Goal: Entertainment & Leisure: Consume media (video, audio)

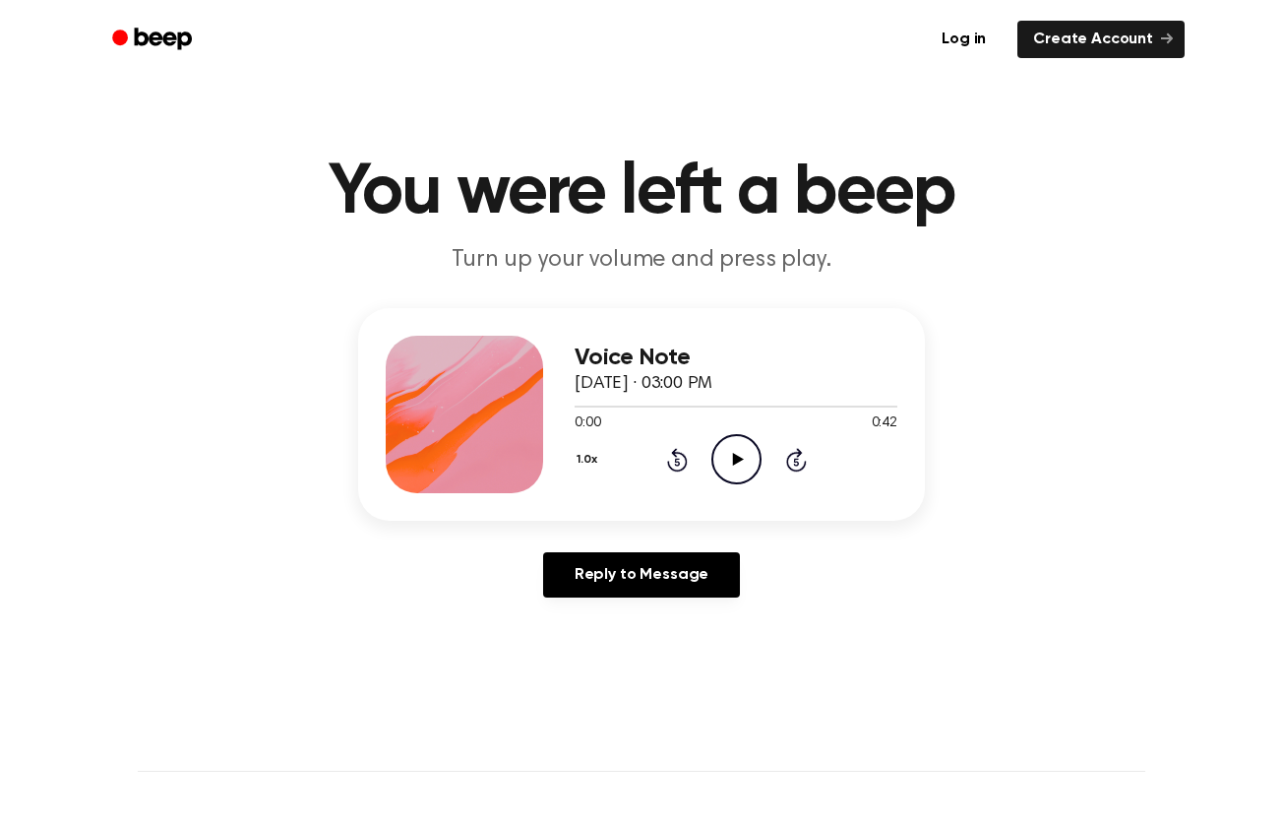
click at [748, 459] on icon "Play Audio" at bounding box center [737, 459] width 50 height 50
click at [346, 698] on main "You were left a beep Turn up your volume and press play. Voice Note [DATE] · 03…" at bounding box center [641, 606] width 1283 height 1213
click at [730, 455] on icon "Pause Audio" at bounding box center [737, 459] width 50 height 50
drag, startPoint x: 747, startPoint y: 460, endPoint x: 763, endPoint y: 462, distance: 15.9
click at [754, 460] on icon "Play Audio" at bounding box center [737, 459] width 50 height 50
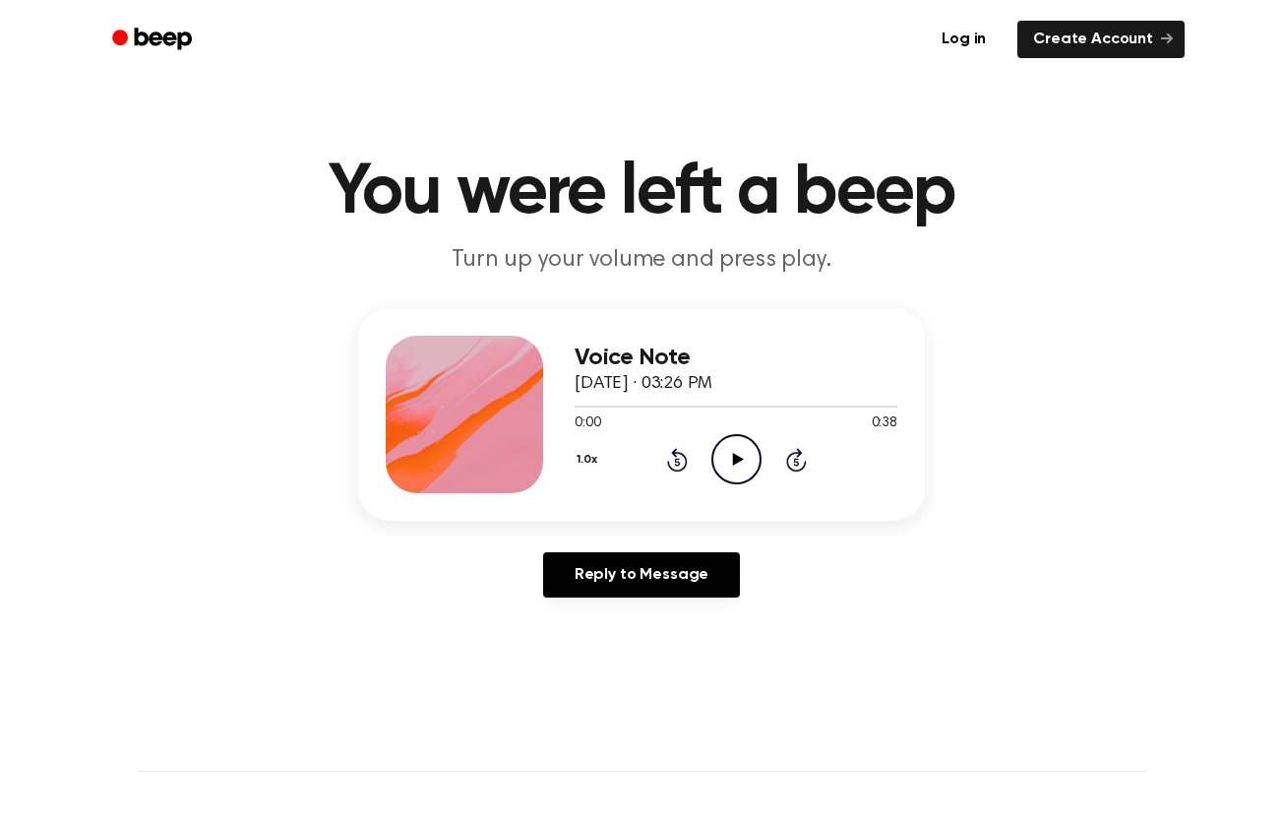
click at [727, 455] on icon "Play Audio" at bounding box center [737, 459] width 50 height 50
click at [739, 460] on icon at bounding box center [737, 459] width 11 height 13
click at [728, 454] on icon "Play Audio" at bounding box center [737, 459] width 50 height 50
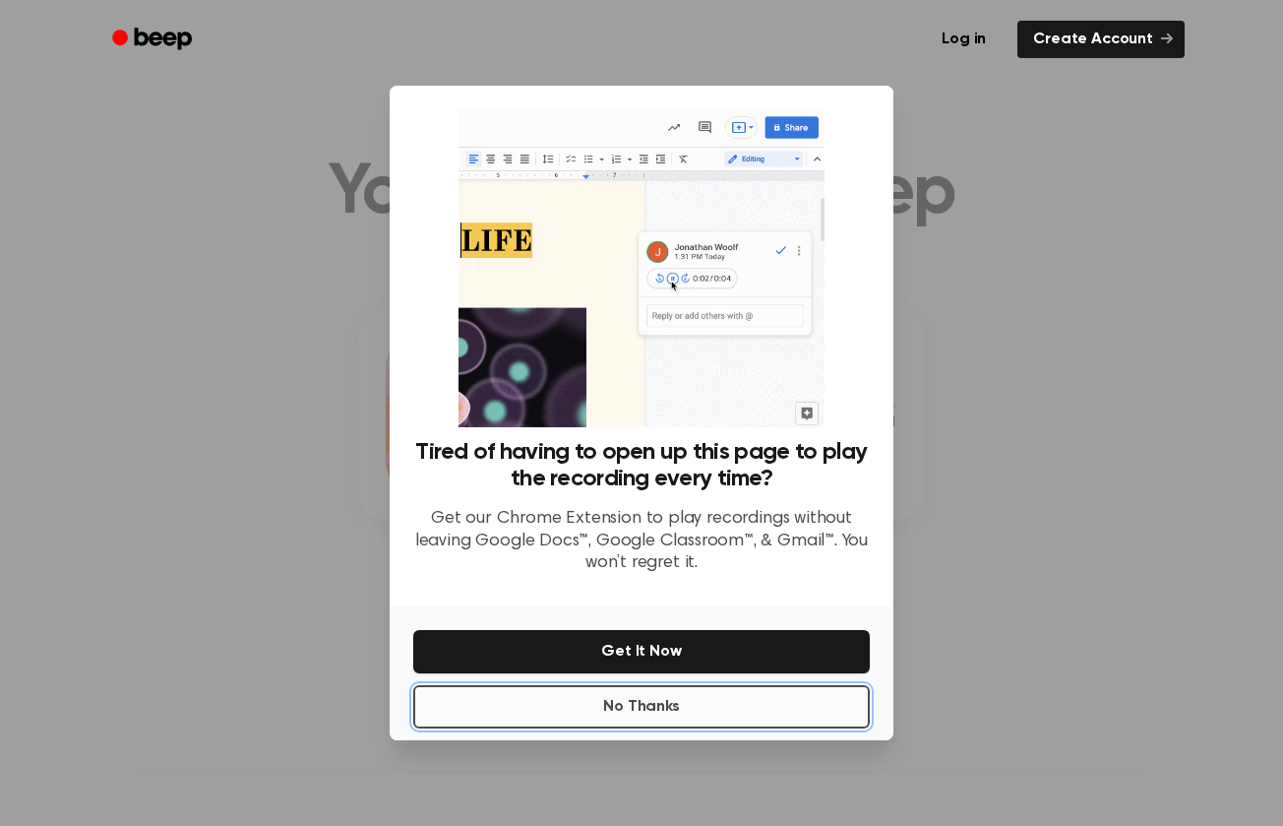
click at [709, 705] on button "No Thanks" at bounding box center [641, 706] width 457 height 43
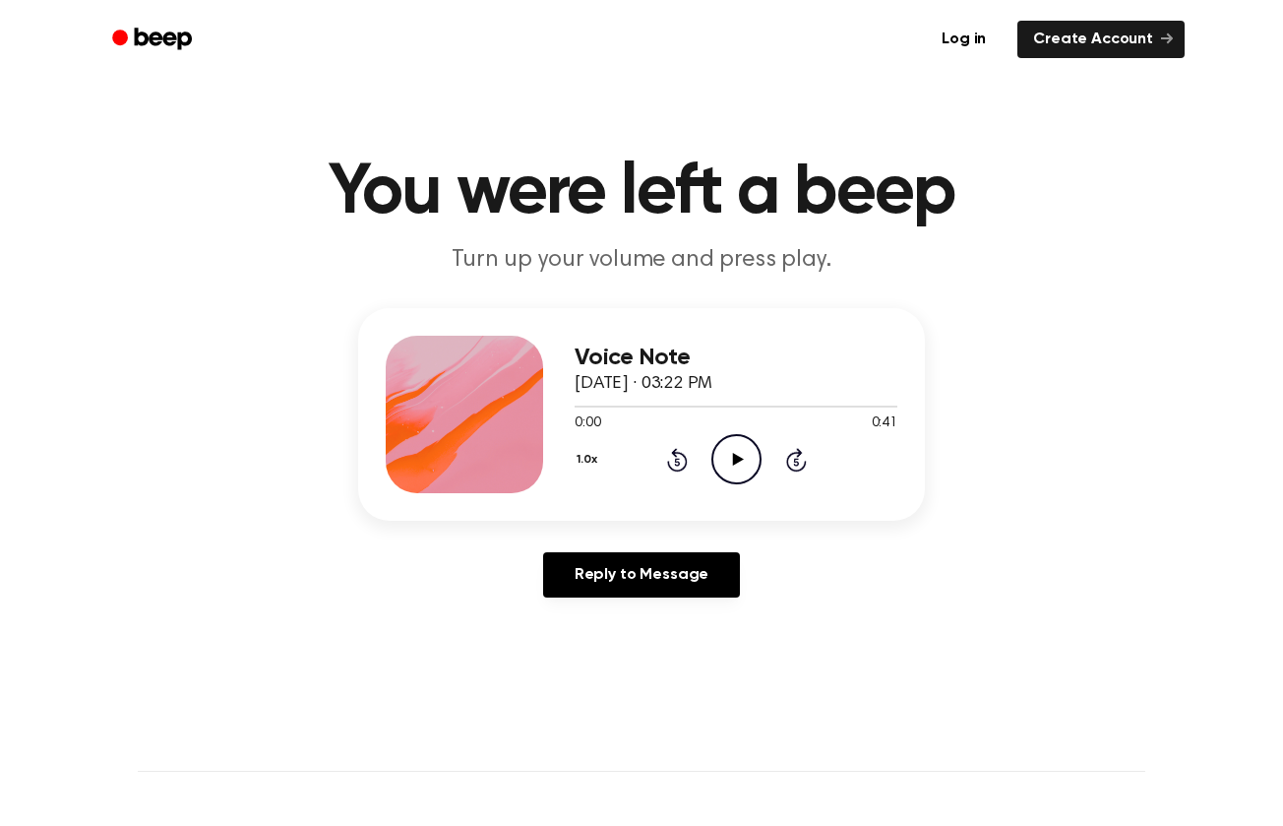
click at [714, 458] on icon "Play Audio" at bounding box center [737, 459] width 50 height 50
